Goal: Task Accomplishment & Management: Use online tool/utility

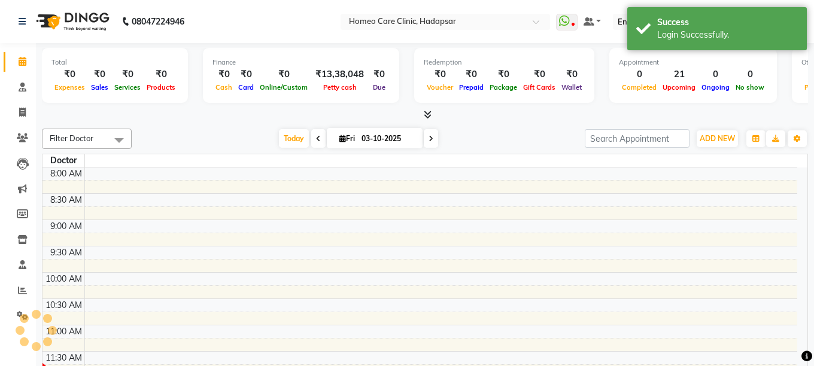
select select "en"
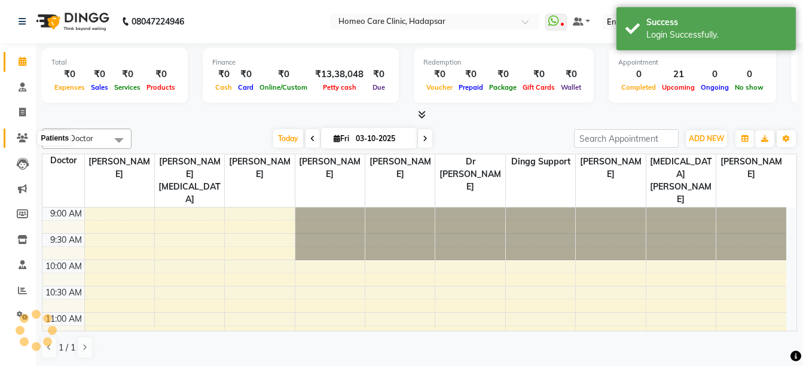
click at [19, 134] on icon at bounding box center [22, 137] width 11 height 9
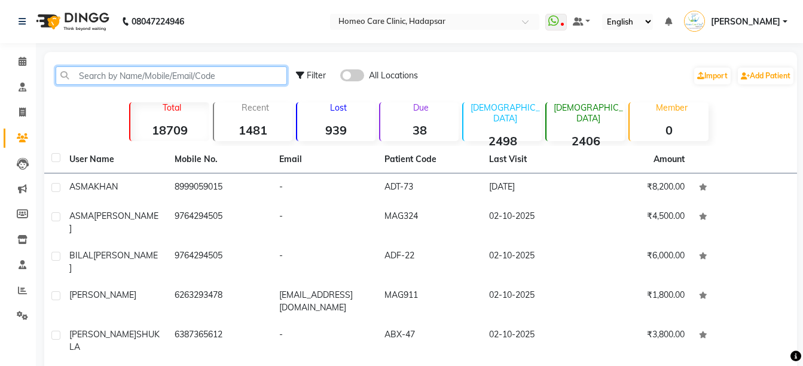
click at [127, 80] on input "text" at bounding box center [172, 75] width 232 height 19
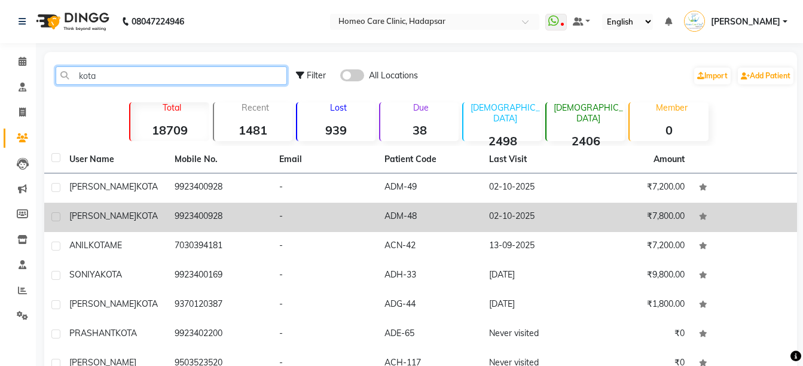
type input "kota"
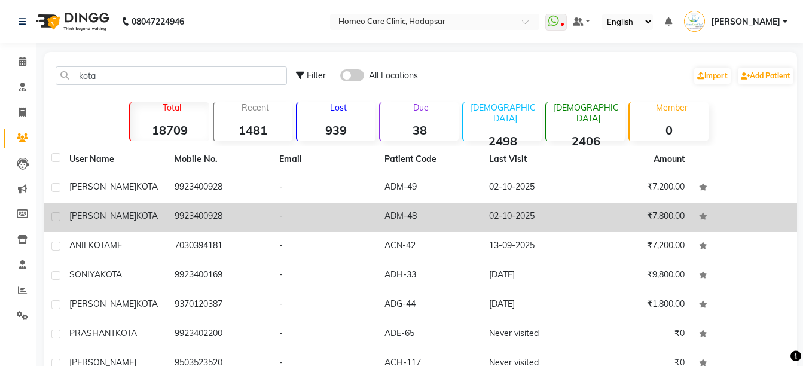
click at [136, 203] on td "JAYPRAKASH RAO KOTA" at bounding box center [114, 217] width 105 height 29
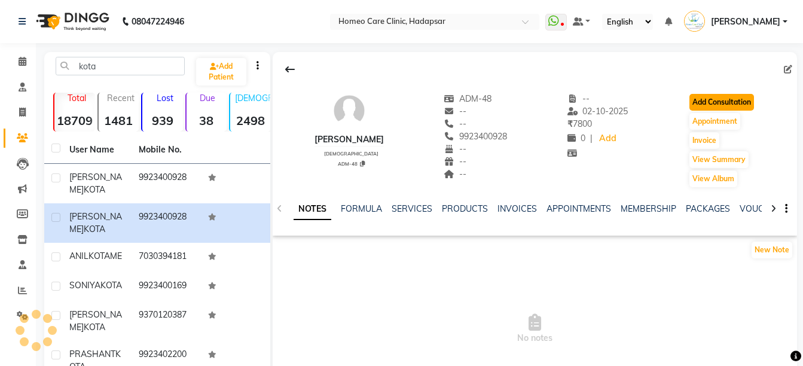
click at [723, 105] on button "Add Consultation" at bounding box center [722, 102] width 65 height 17
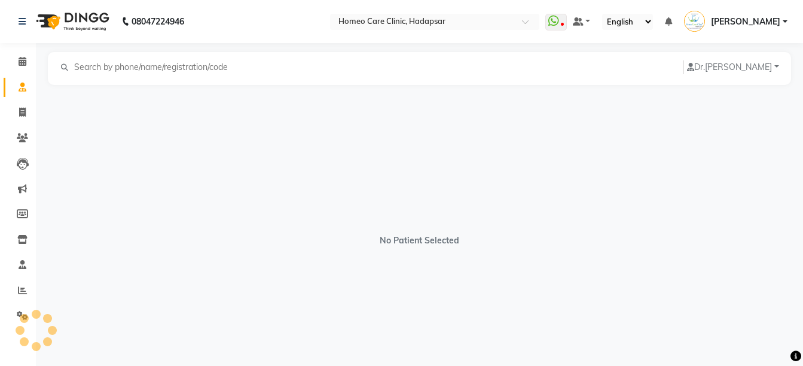
select select "[DEMOGRAPHIC_DATA]"
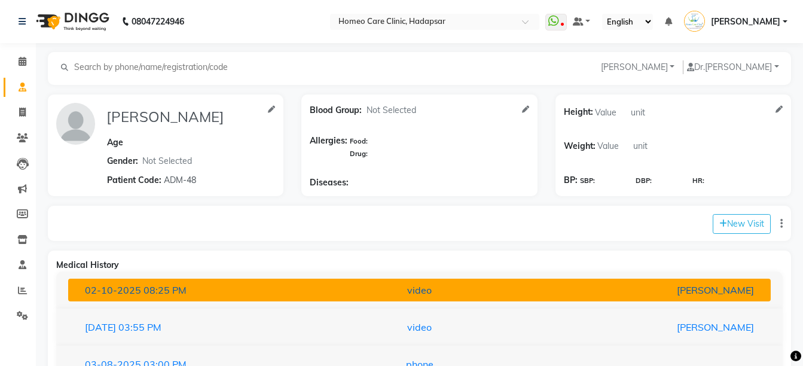
click at [635, 294] on div "[PERSON_NAME]" at bounding box center [648, 290] width 229 height 14
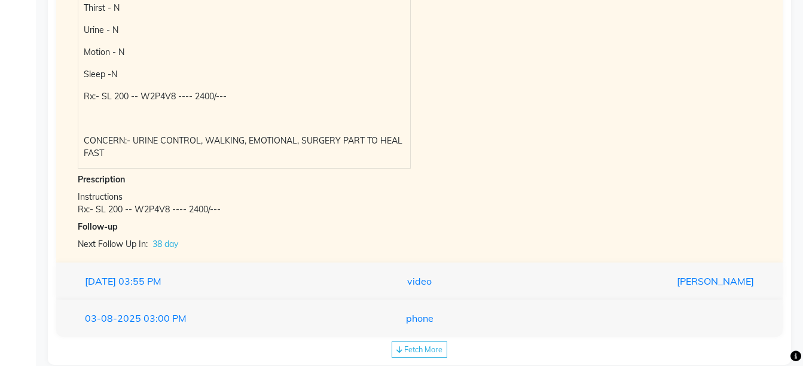
scroll to position [236, 0]
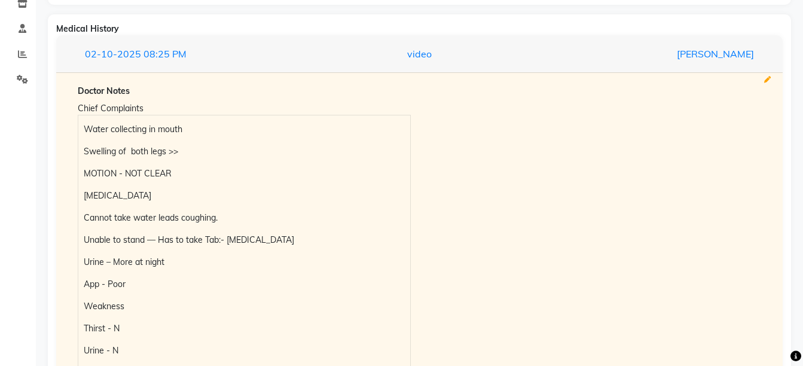
click at [766, 80] on icon at bounding box center [768, 80] width 7 height 7
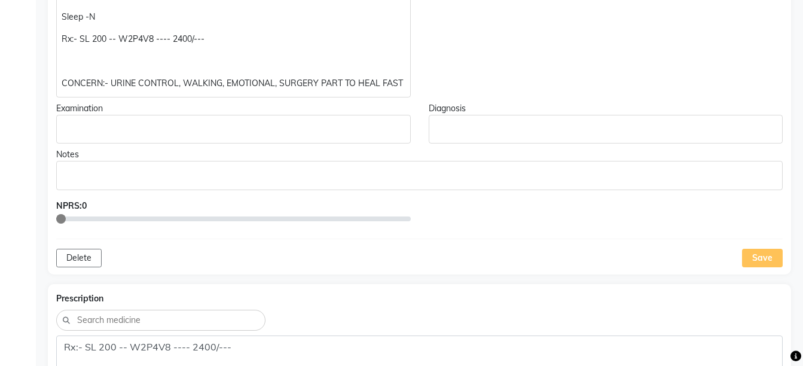
scroll to position [547, 0]
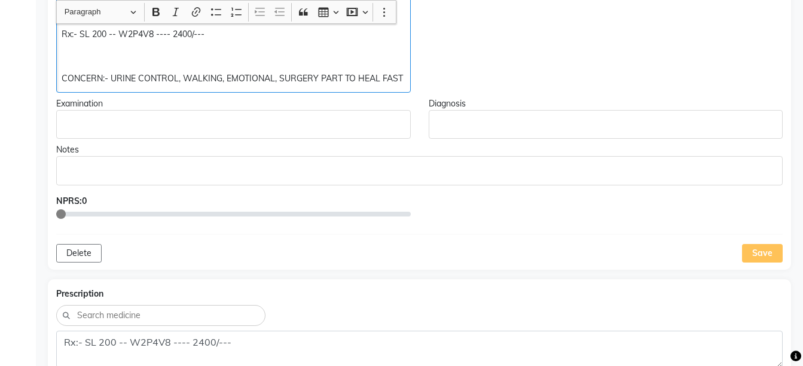
click at [89, 32] on p "Rx:- SL 200 -- W2P4V8 ---- 2400/---" at bounding box center [233, 34] width 343 height 13
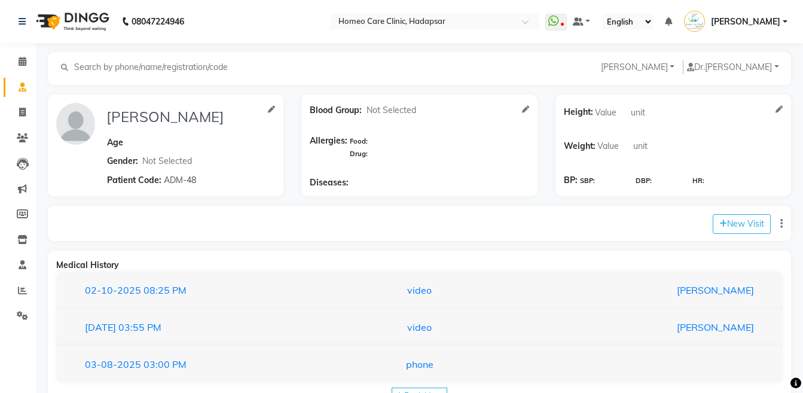
select select "[DEMOGRAPHIC_DATA]"
